Goal: Information Seeking & Learning: Compare options

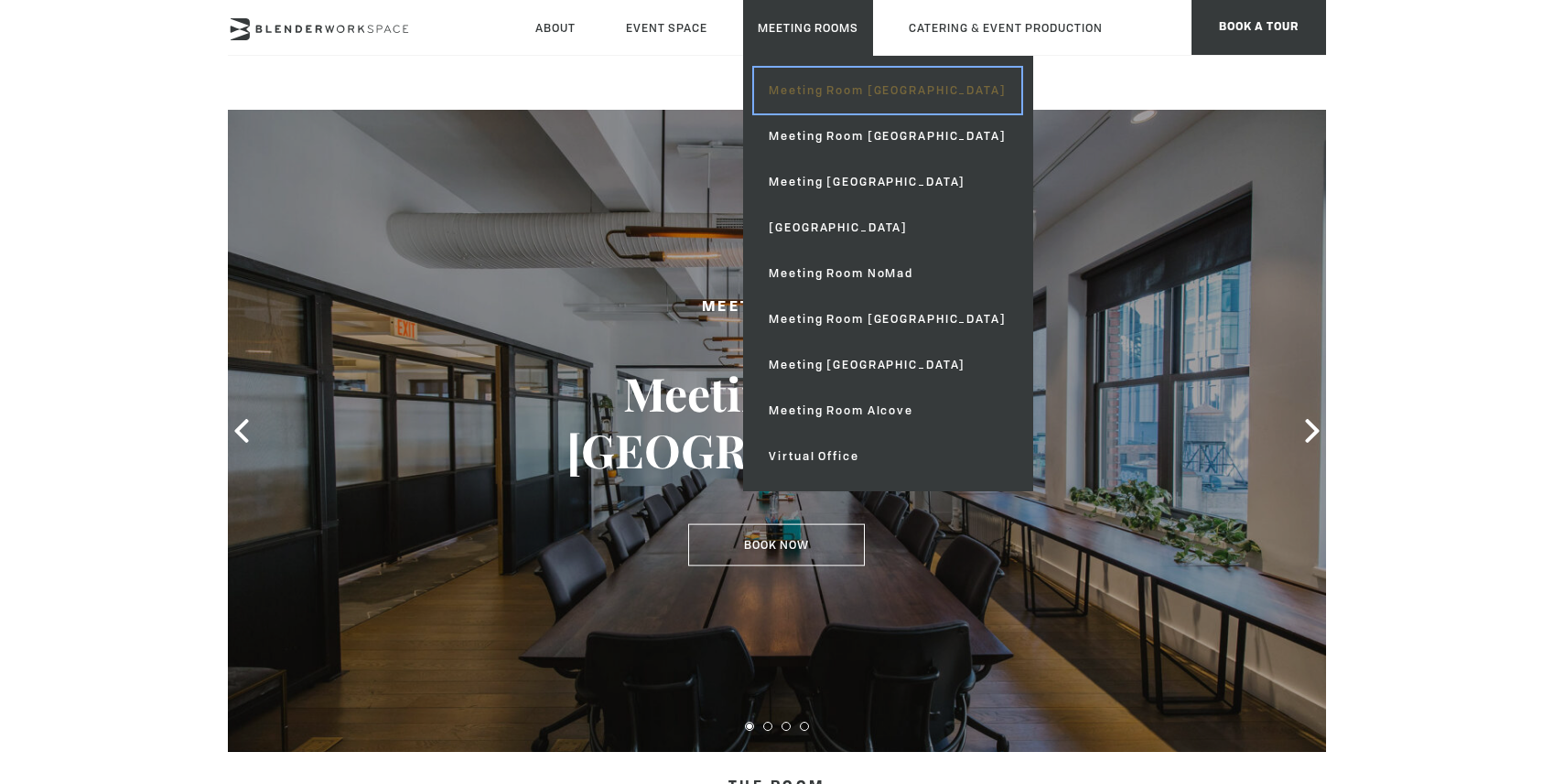
click at [823, 98] on link "Meeting Room [GEOGRAPHIC_DATA]" at bounding box center [887, 90] width 267 height 46
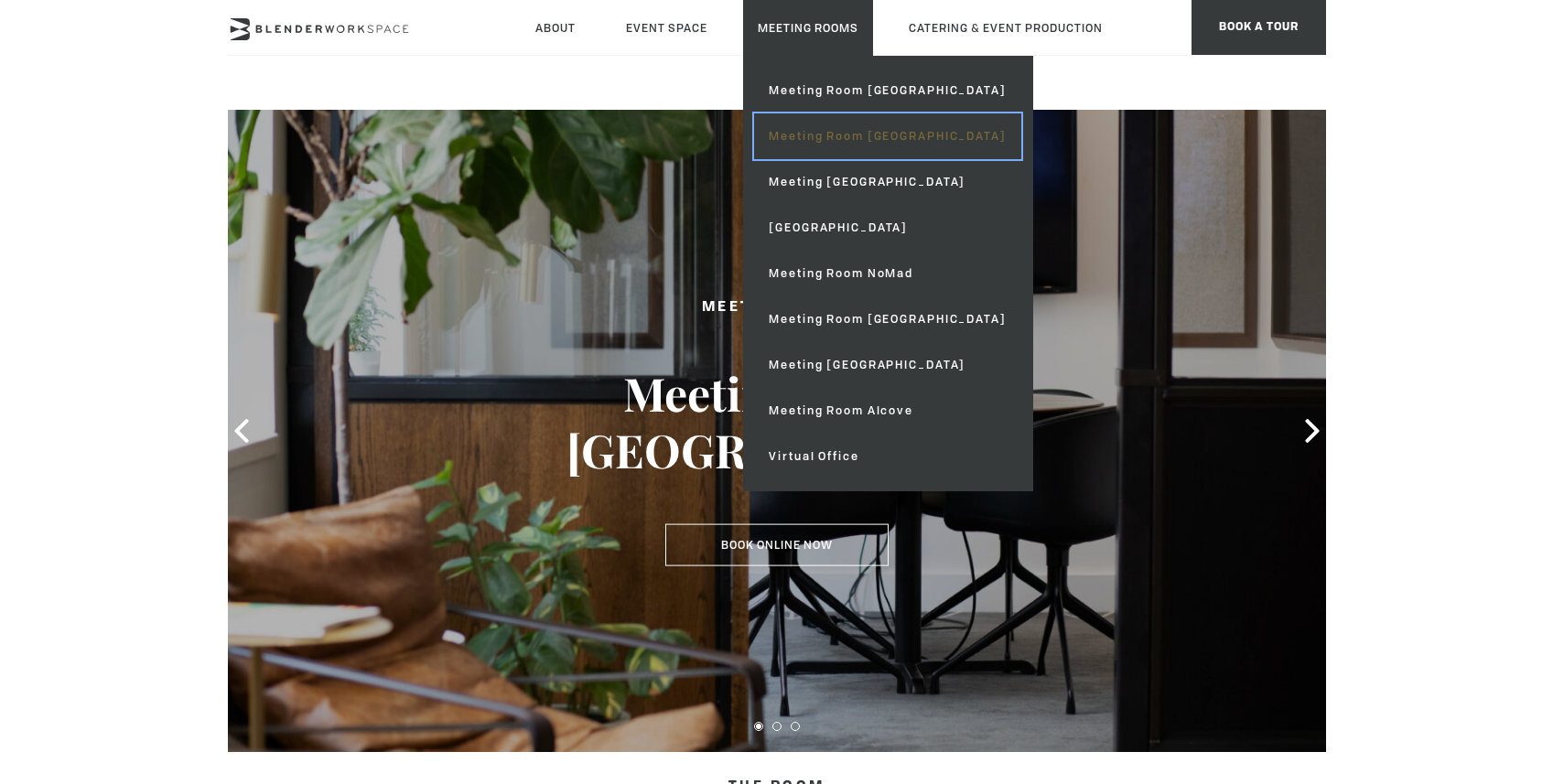
click at [826, 154] on link "Meeting Room [GEOGRAPHIC_DATA]" at bounding box center [887, 136] width 267 height 46
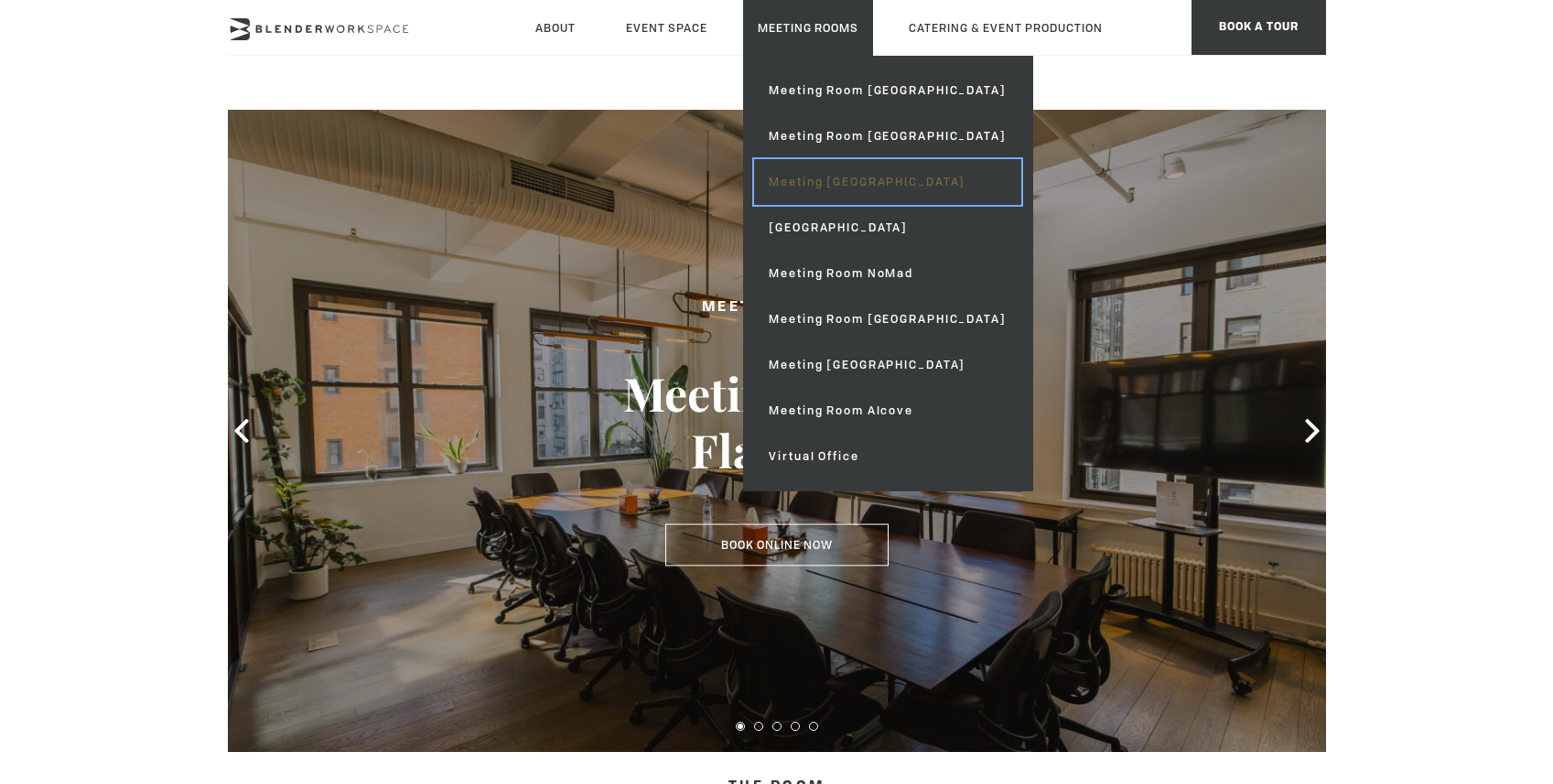
click at [841, 175] on link "Meeting [GEOGRAPHIC_DATA]" at bounding box center [887, 182] width 267 height 46
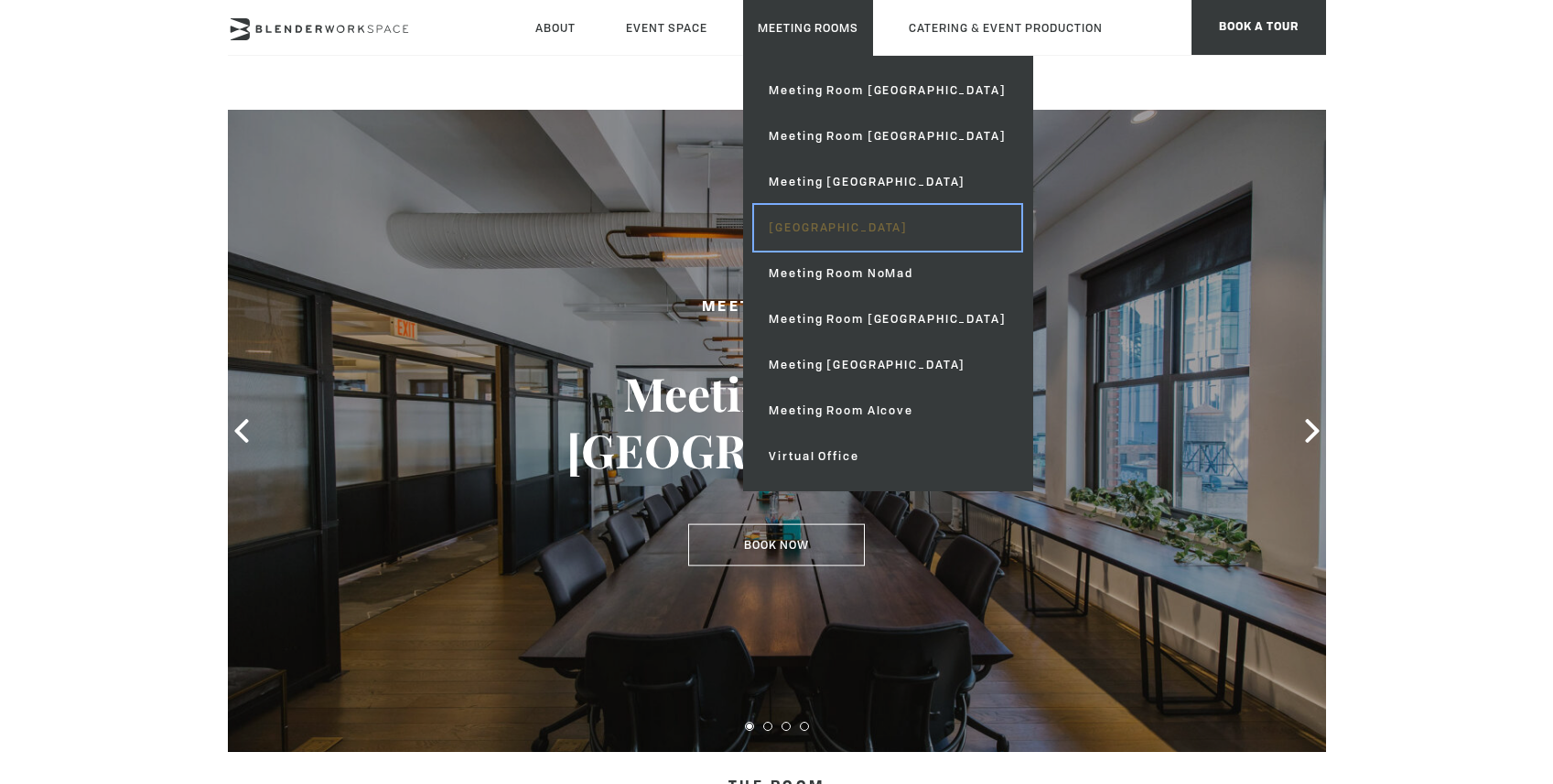
click at [838, 226] on link "[GEOGRAPHIC_DATA]" at bounding box center [887, 227] width 267 height 46
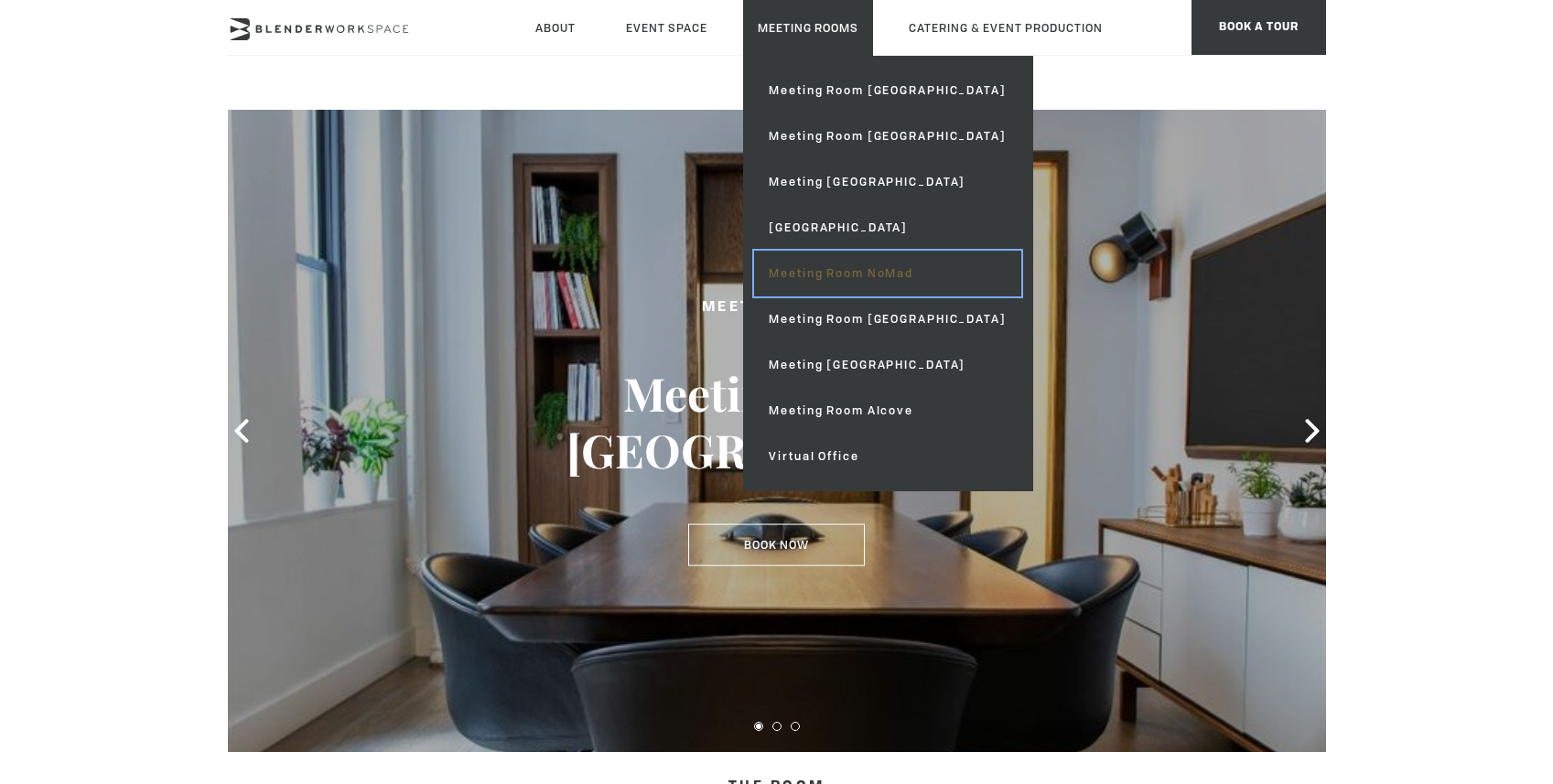
click at [876, 279] on link "Meeting Room NoMad" at bounding box center [887, 273] width 267 height 46
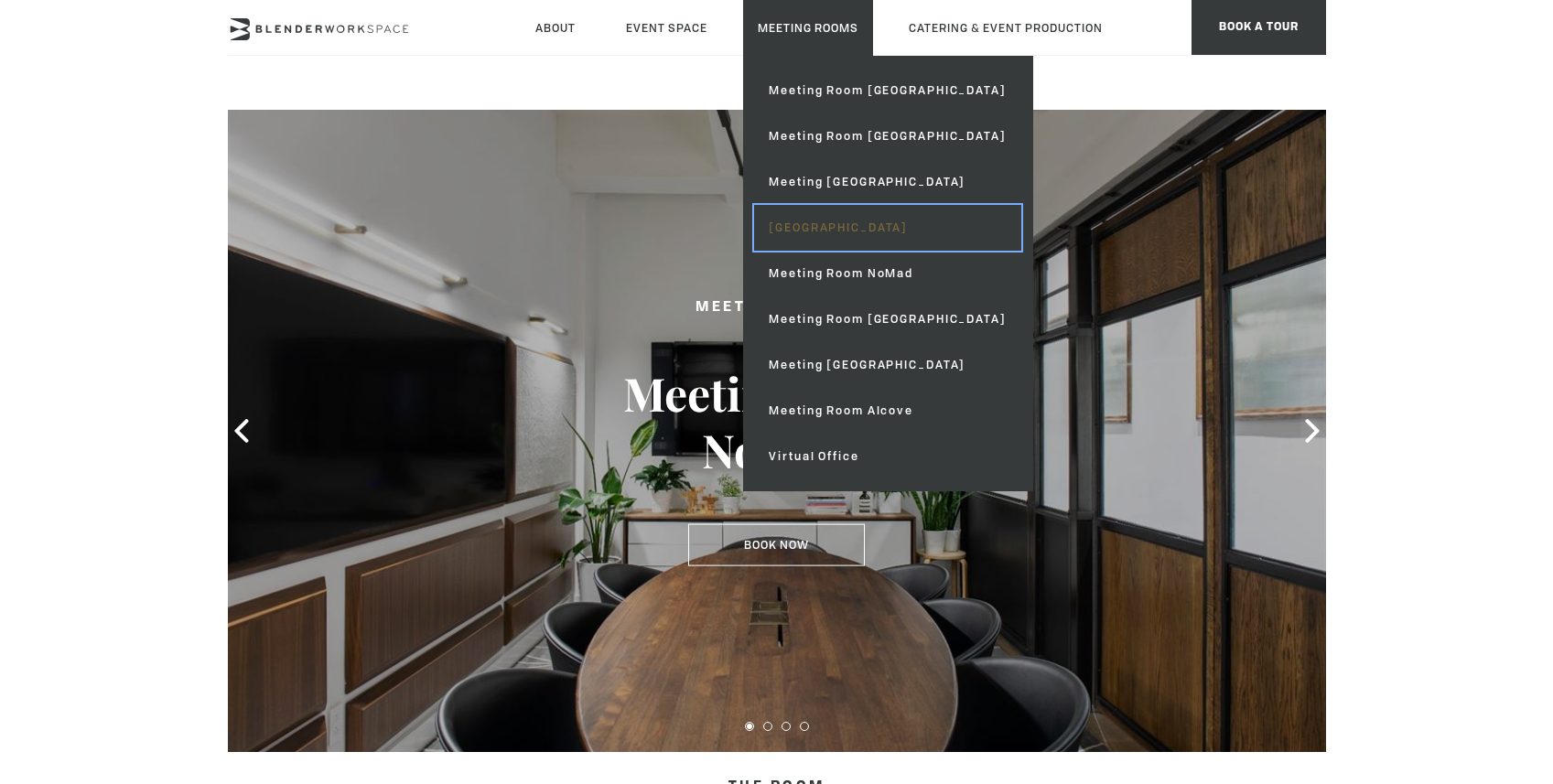
click at [857, 233] on link "[GEOGRAPHIC_DATA]" at bounding box center [887, 227] width 267 height 46
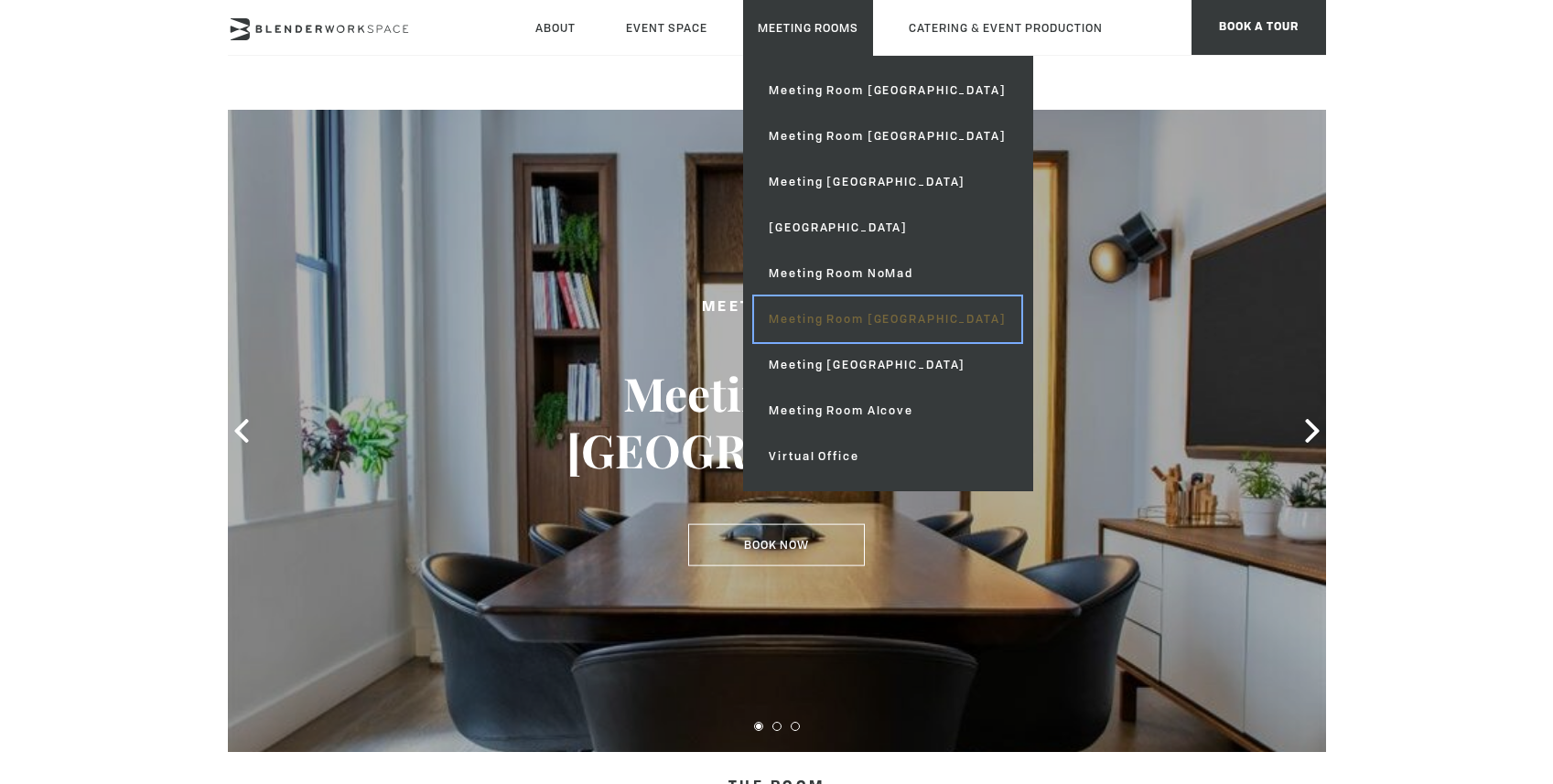
click at [872, 328] on link "Meeting Room [GEOGRAPHIC_DATA]" at bounding box center [887, 319] width 267 height 46
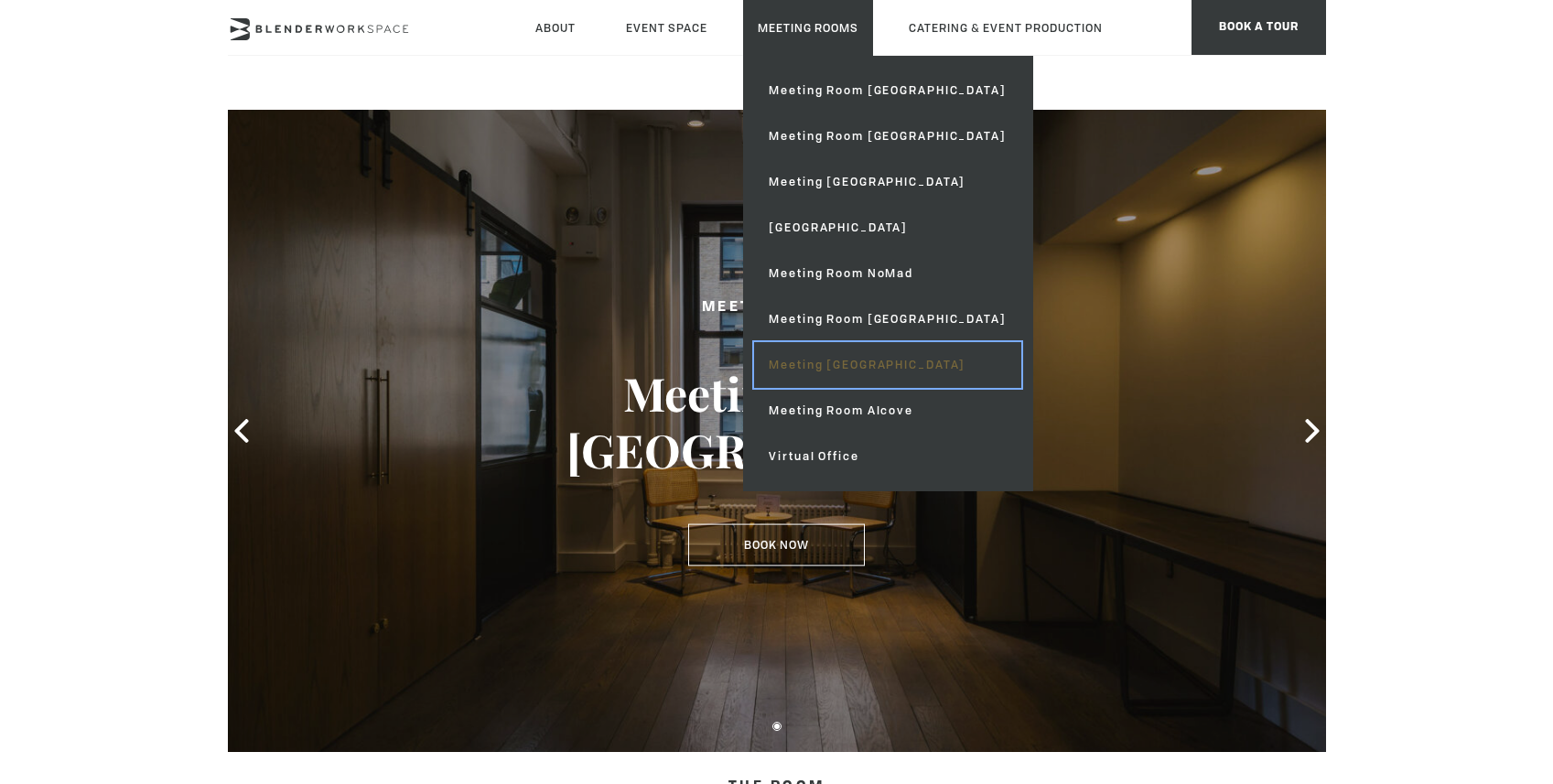
click at [843, 361] on link "Meeting [GEOGRAPHIC_DATA]" at bounding box center [887, 364] width 267 height 46
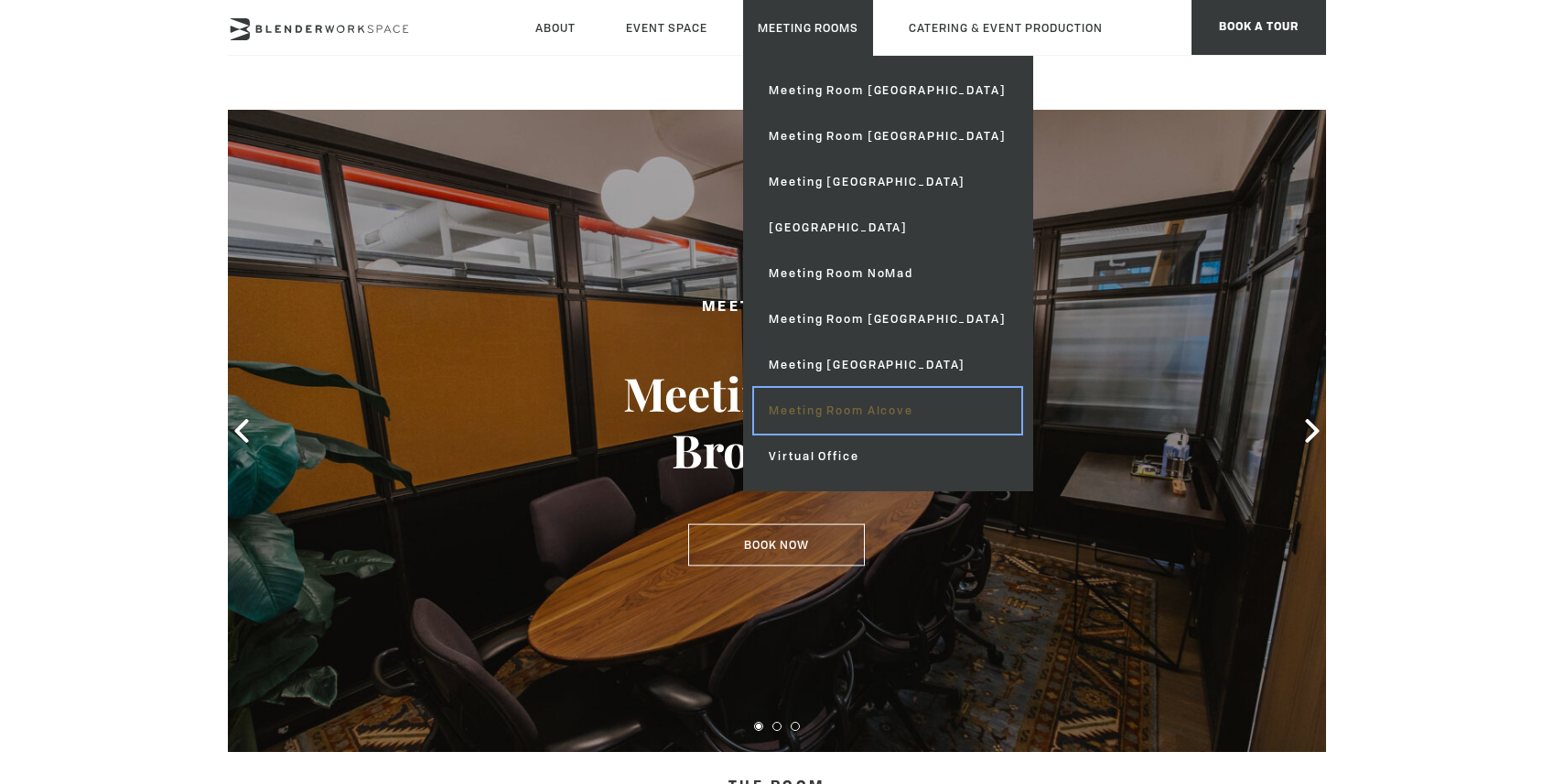
click at [853, 412] on link "Meeting Room Alcove" at bounding box center [887, 410] width 267 height 46
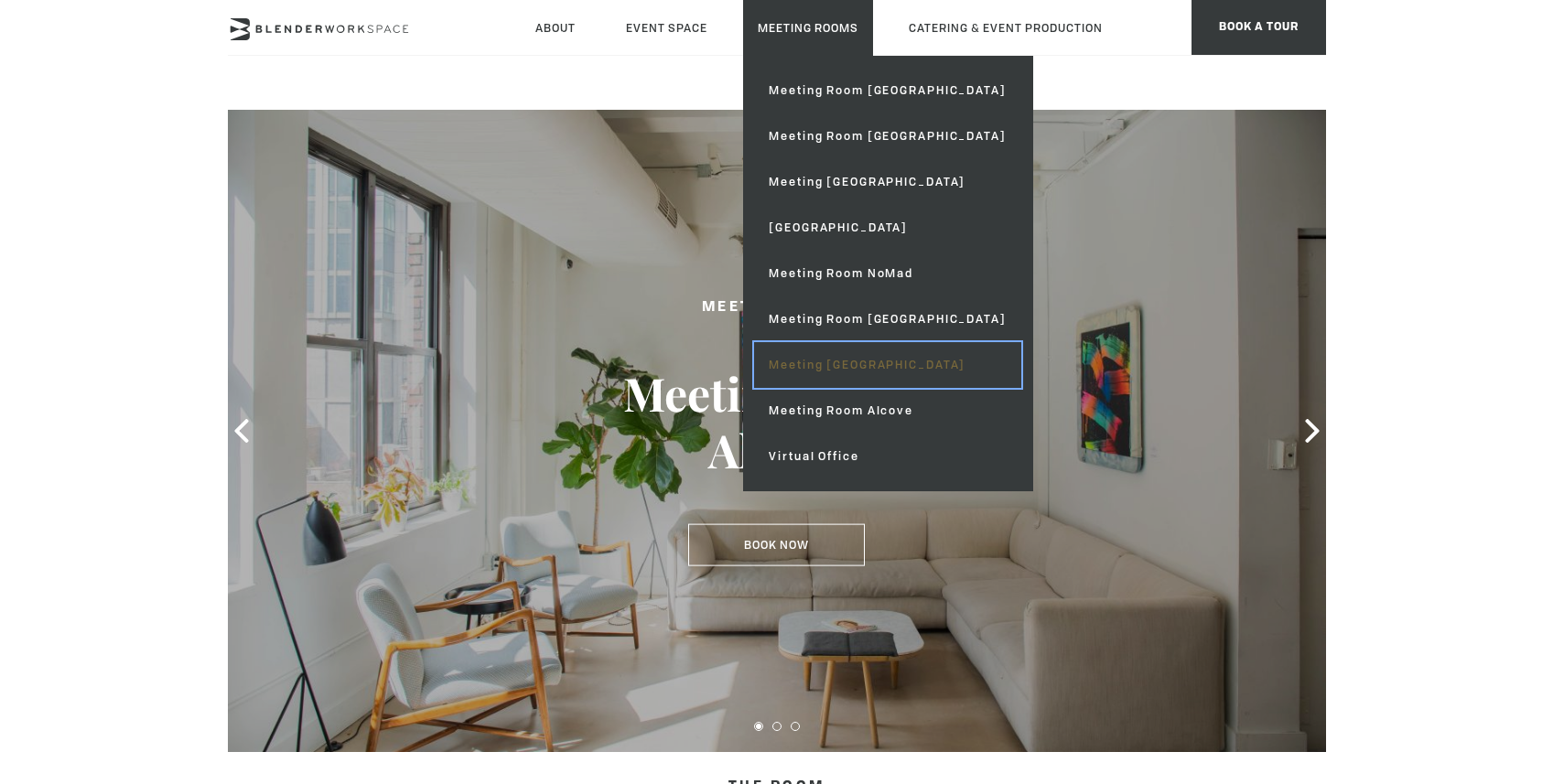
click at [893, 367] on link "Meeting [GEOGRAPHIC_DATA]" at bounding box center [887, 364] width 267 height 46
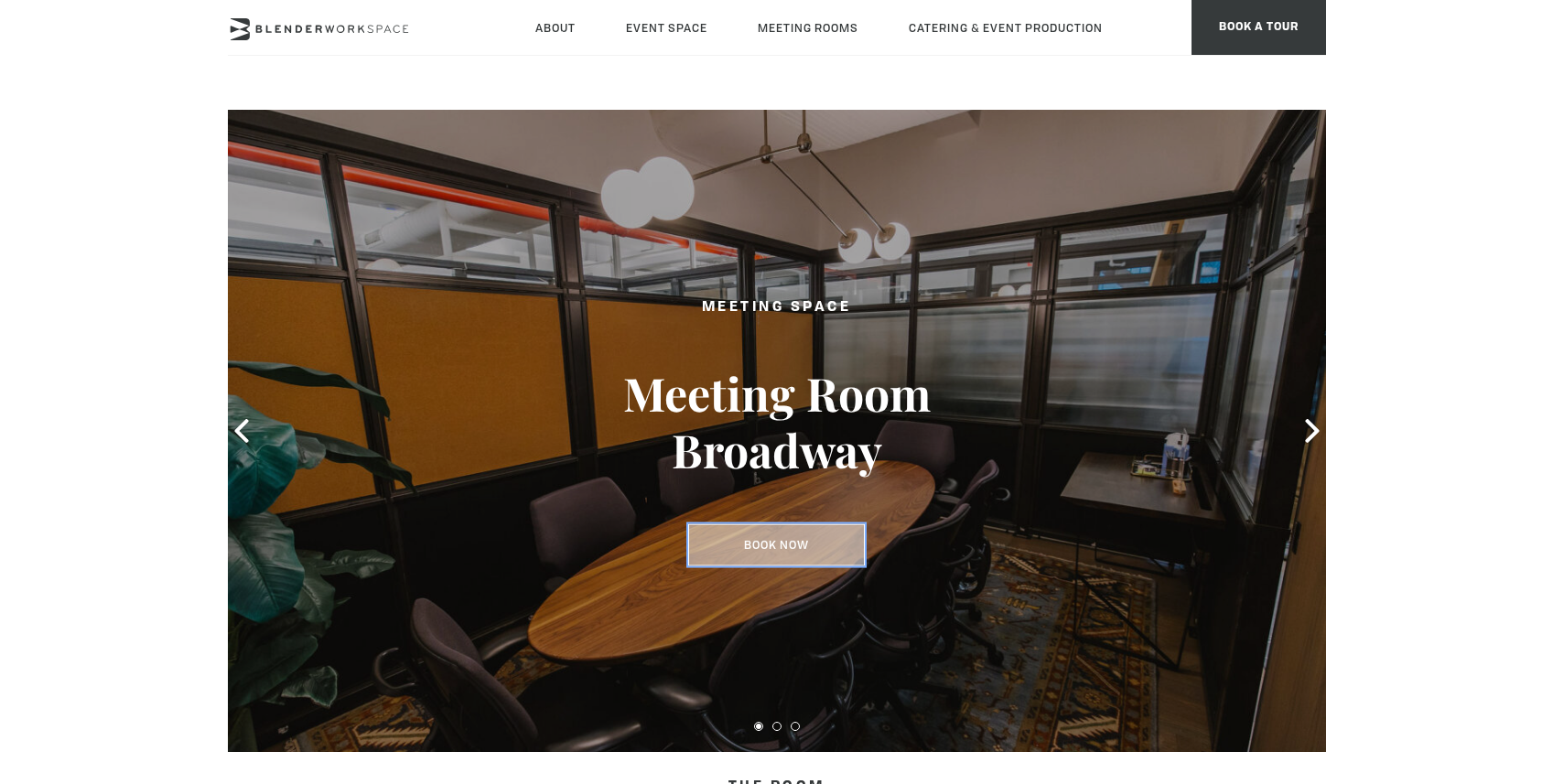
click at [824, 541] on link "Book Now" at bounding box center [776, 544] width 176 height 42
